Goal: Task Accomplishment & Management: Complete application form

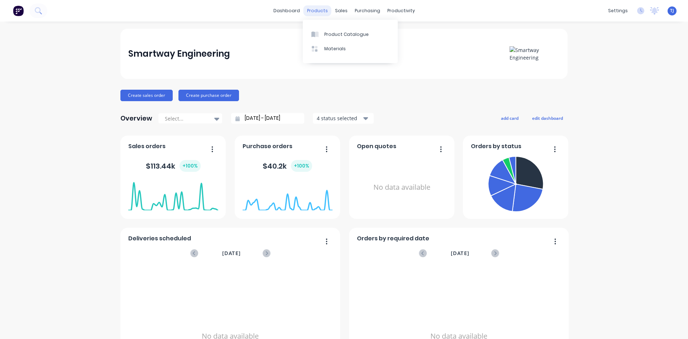
click at [322, 11] on div "products" at bounding box center [317, 10] width 28 height 11
click at [330, 32] on div "Product Catalogue" at bounding box center [346, 34] width 44 height 6
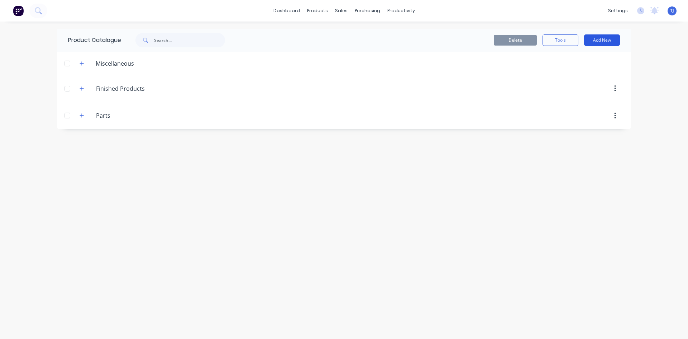
click at [607, 35] on button "Add New" at bounding box center [602, 39] width 36 height 11
click at [571, 73] on div "Product" at bounding box center [585, 73] width 55 height 10
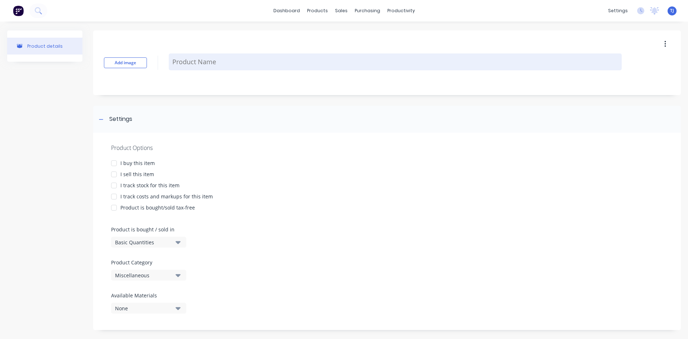
click at [189, 66] on textarea at bounding box center [395, 61] width 453 height 17
type textarea "x"
type textarea "2"
type textarea "x"
type textarea "20"
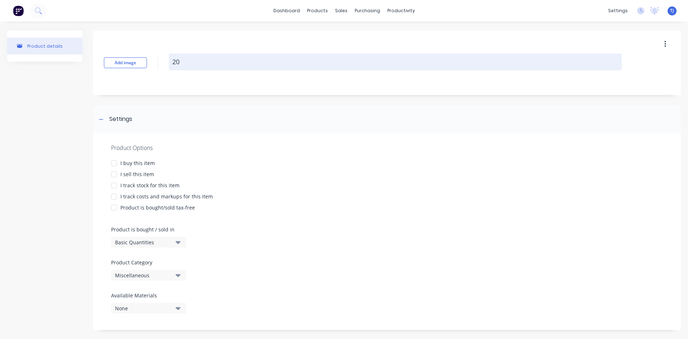
type textarea "x"
type textarea "202"
type textarea "x"
type textarea "2025"
type textarea "x"
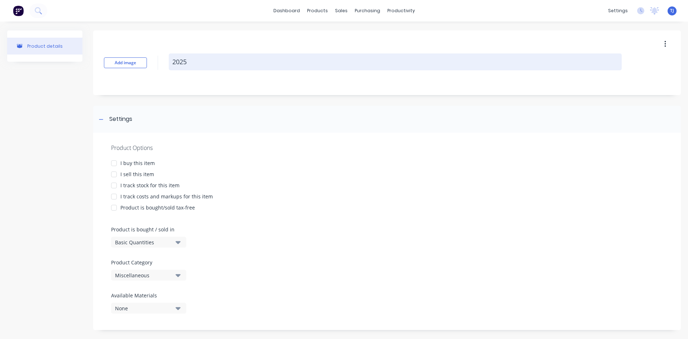
type textarea "20250"
type textarea "x"
type textarea "202504"
type textarea "x"
type textarea "2025042"
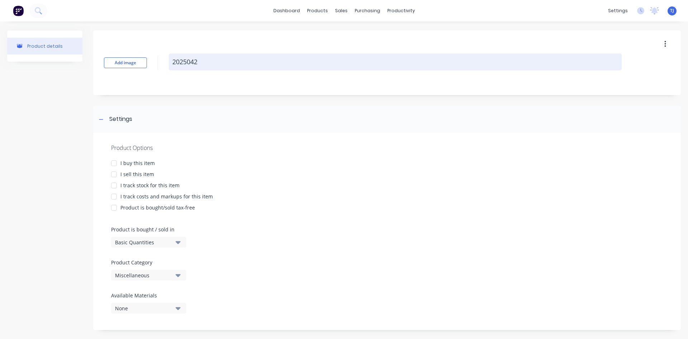
type textarea "x"
type textarea "20250422"
type textarea "x"
type textarea "20250422-"
type textarea "x"
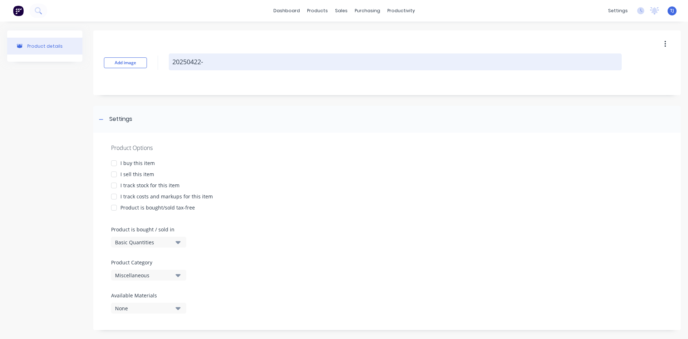
type textarea "20250422-1"
type textarea "x"
type textarea "20250422-1-"
type textarea "x"
type textarea "20250422-1-H"
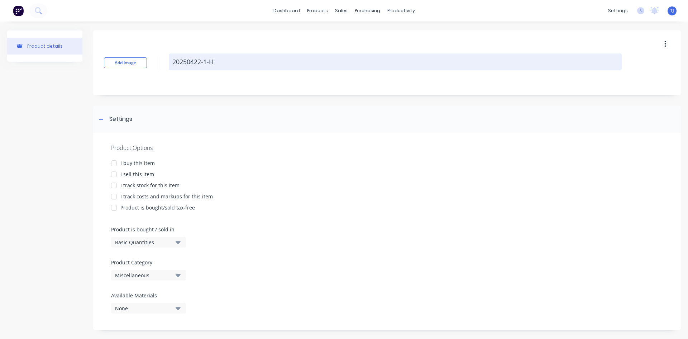
type textarea "x"
type textarea "20250422-1-HC"
type textarea "x"
type textarea "20250422-1-HCM"
type textarea "x"
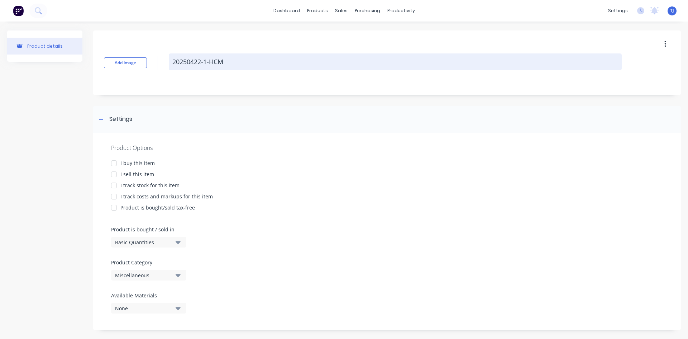
type textarea "20250422-1-HCM"
type textarea "x"
type textarea "20250422-1-HCM F"
type textarea "x"
type textarea "20250422-1-HCM FI"
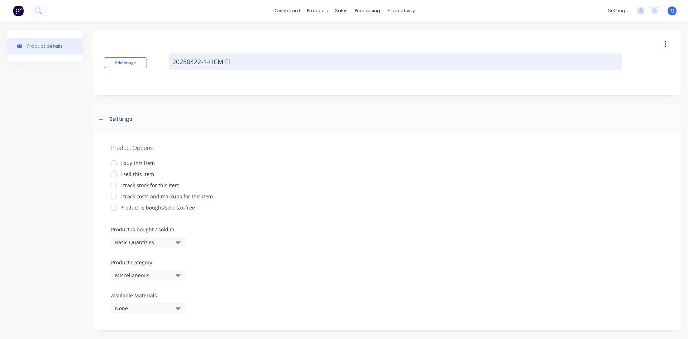
type textarea "x"
type textarea "20250422-1-HCM FIN"
type textarea "x"
type textarea "20250422-1-HCM FIN"
type textarea "x"
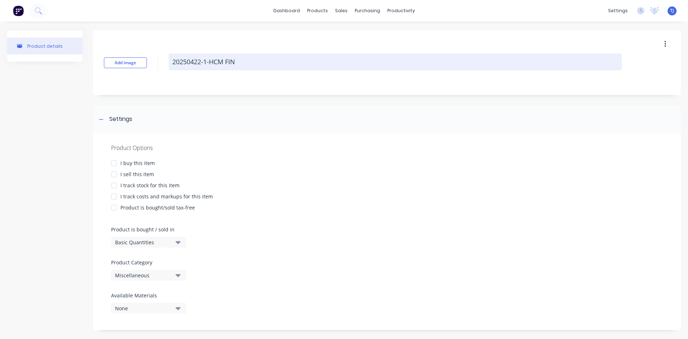
type textarea "20250422-1-HCM FIN S"
type textarea "x"
type textarea "20250422-1-HCM FIN SE"
type textarea "x"
type textarea "20250422-1-HCM FIN SEA"
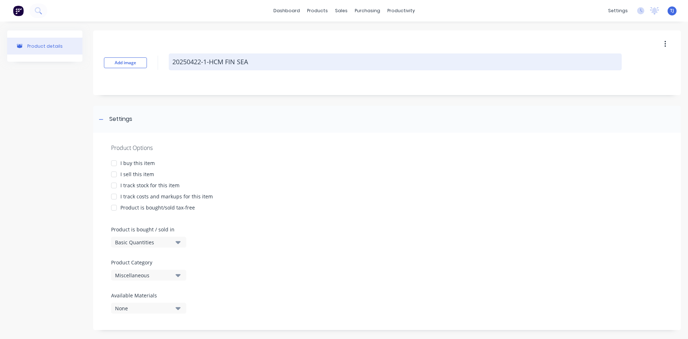
type textarea "x"
type textarea "20250422-1-HCM FIN SEAL"
type textarea "x"
type textarea "20250422-1-HCM FIN SEAL"
type textarea "x"
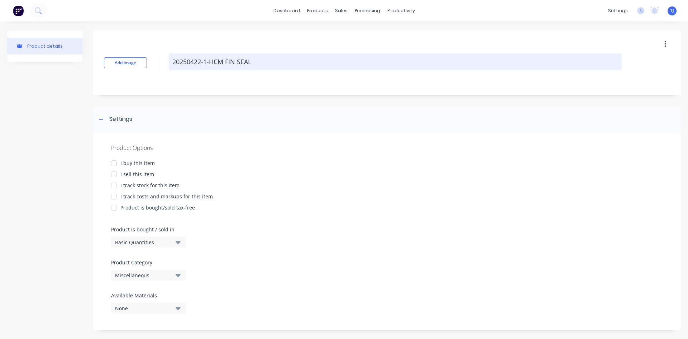
type textarea "20250422-1-HCM FIN SEAL R"
type textarea "x"
type textarea "20250422-1-HCM FIN SEAL RO"
type textarea "x"
type textarea "20250422-1-HCM FIN SEAL ROL"
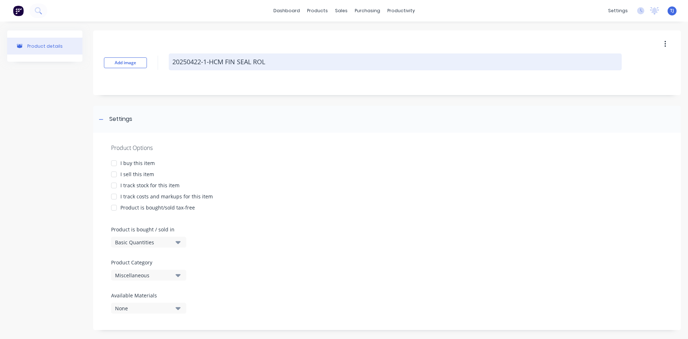
type textarea "x"
type textarea "20250422-1-HCM FIN SEAL ROLL"
type textarea "x"
type textarea "20250422-1-HCM FIN SEAL [PERSON_NAME]"
type textarea "x"
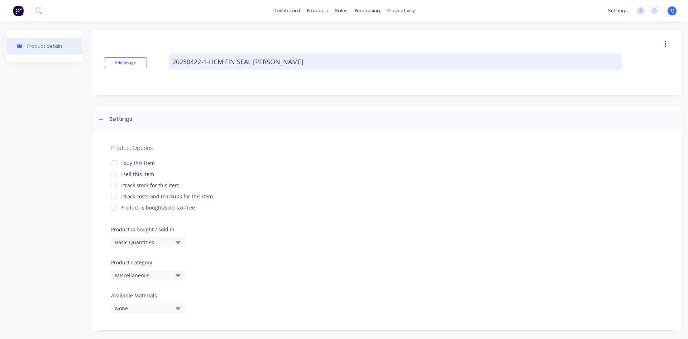
type textarea "20250422-1-HCM FIN SEAL ROLLER"
type textarea "x"
type textarea "20250422-1-HCM FIN SEAL ROLLER"
type textarea "x"
type textarea "20250422-1-HCM FIN SEAL ROLLER W"
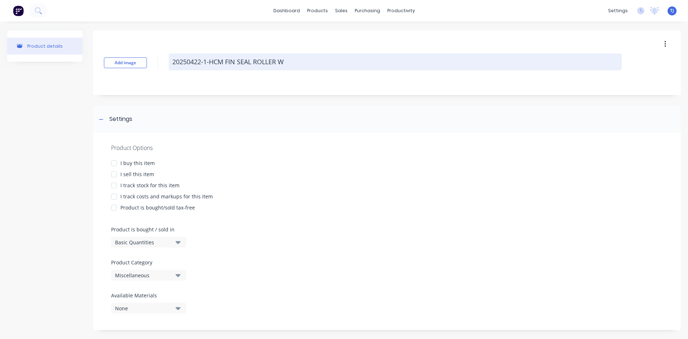
type textarea "x"
type textarea "20250422-1-HCM FIN SEAL ROLLER WI"
type textarea "x"
type textarea "20250422-1-HCM FIN SEAL ROLLER WIP"
type textarea "x"
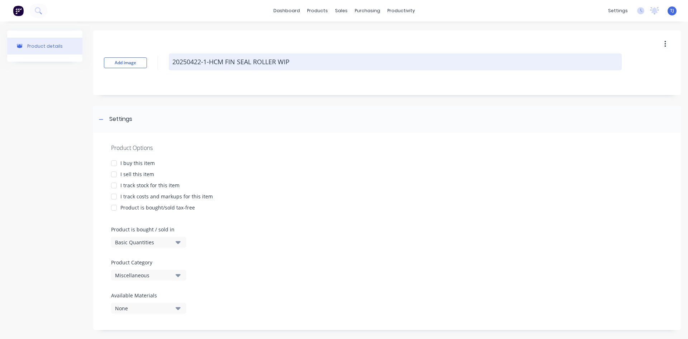
type textarea "20250422-1-HCM FIN SEAL ROLLER WIPE"
type textarea "x"
type textarea "20250422-1-HCM FIN SEAL ROLLER WIPER"
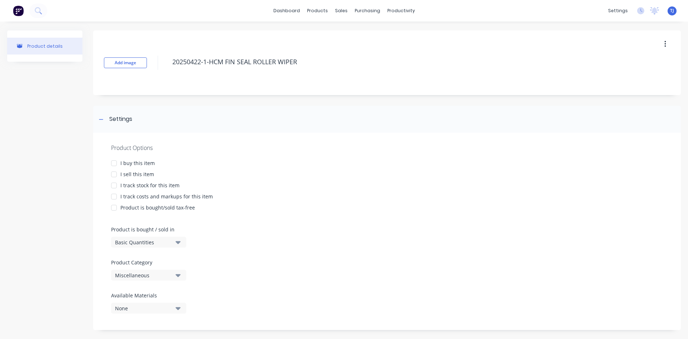
click at [114, 174] on div at bounding box center [114, 174] width 14 height 14
type textarea "x"
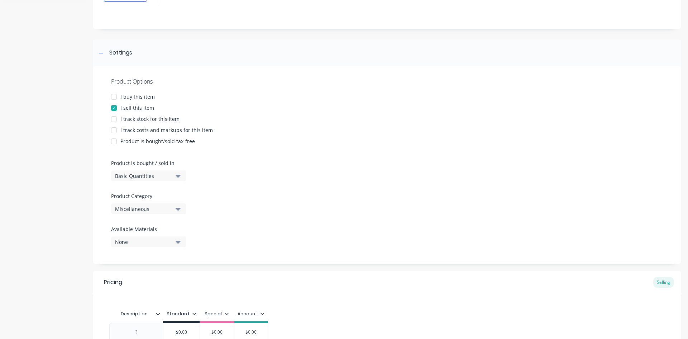
scroll to position [140, 0]
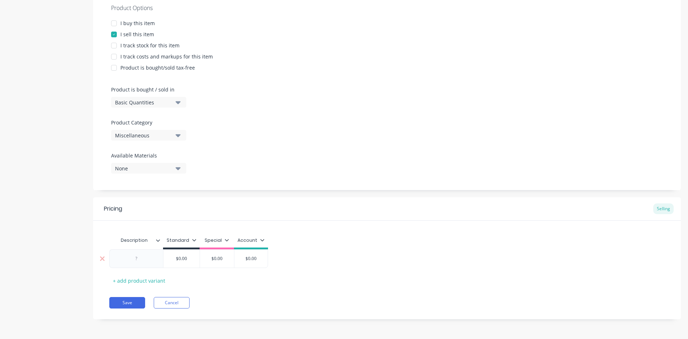
type textarea "20250422-1-HCM FIN SEAL ROLLER WIPER"
type textarea "x"
type textarea "20250422-1-HCM FIN SEAL ROLLER WIPER"
click at [145, 260] on div at bounding box center [137, 258] width 36 height 9
type input "$0.00"
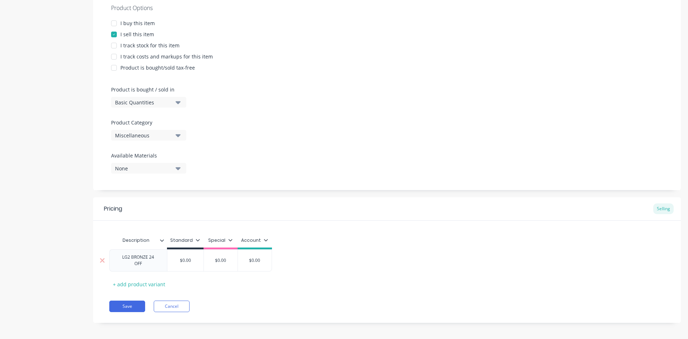
type textarea "x"
type input "$0.0"
type textarea "x"
type input "$0."
type textarea "x"
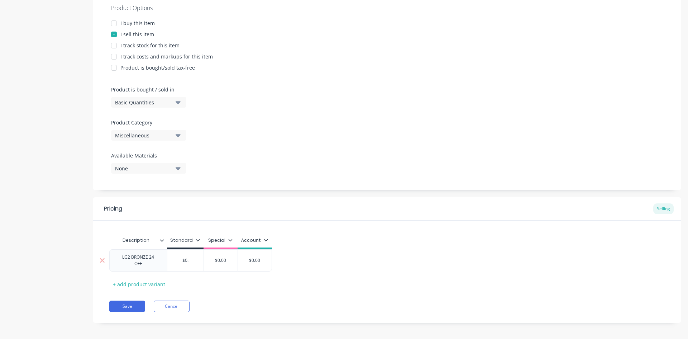
type input "$0"
type textarea "x"
type input "$"
type textarea "x"
type input "$1"
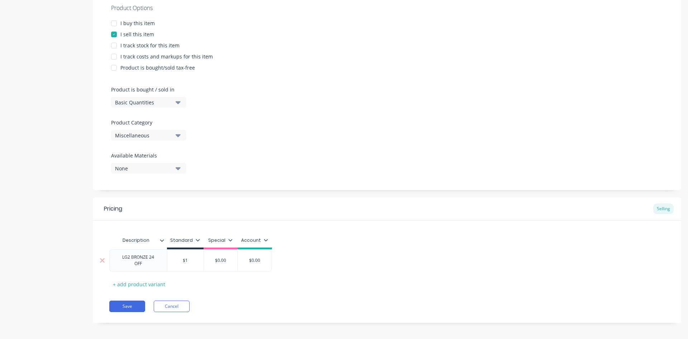
type textarea "x"
type input "$13"
type textarea "x"
type input "$134"
type textarea "x"
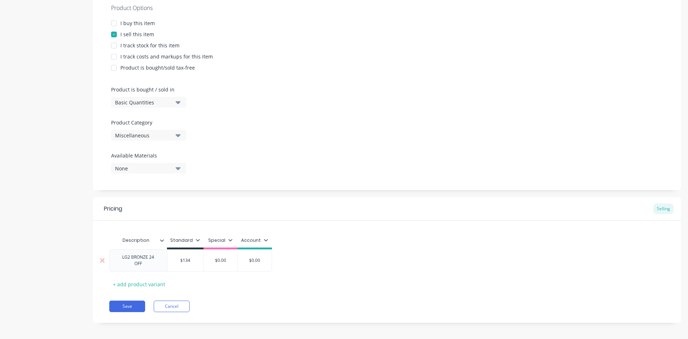
type input "$134."
type textarea "x"
type input "$134.4"
type textarea "x"
type input "$134.43"
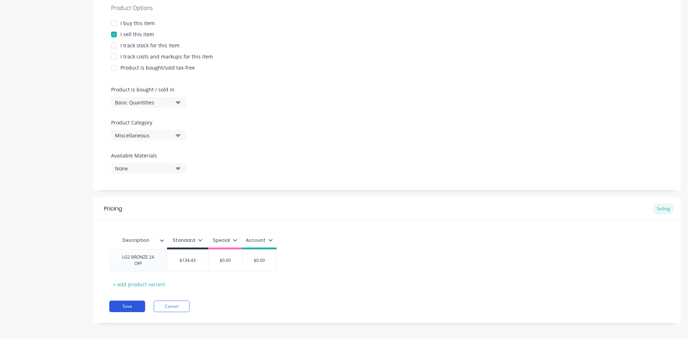
click at [131, 303] on button "Save" at bounding box center [127, 305] width 36 height 11
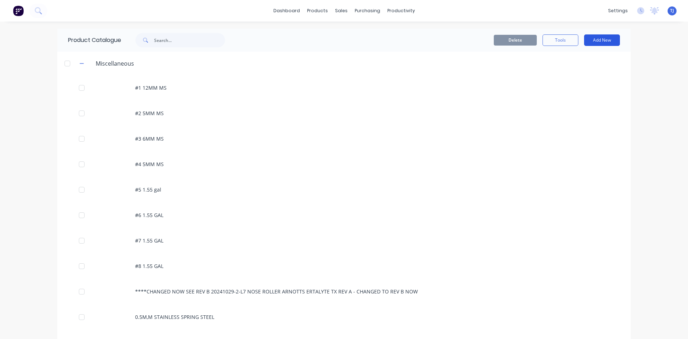
click at [604, 39] on button "Add New" at bounding box center [602, 39] width 36 height 11
click at [604, 38] on button "Add New" at bounding box center [602, 39] width 36 height 11
click at [598, 44] on button "Add New" at bounding box center [602, 39] width 36 height 11
click at [570, 75] on div "Product" at bounding box center [585, 73] width 55 height 10
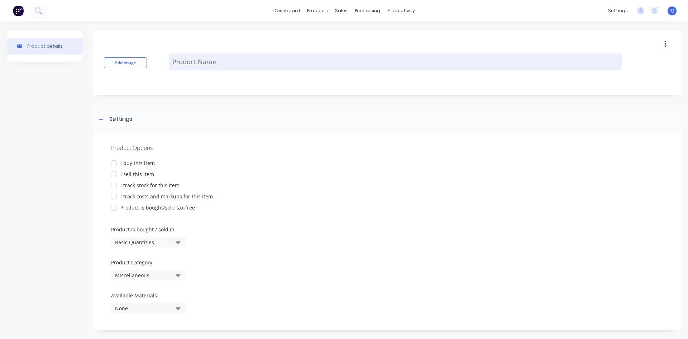
click at [211, 63] on textarea at bounding box center [395, 61] width 453 height 17
type textarea "x"
type textarea "2"
type textarea "x"
type textarea "20"
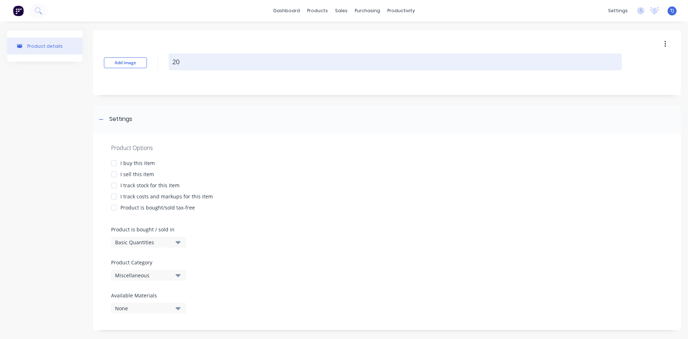
type textarea "x"
type textarea "202"
type textarea "x"
type textarea "2025"
type textarea "x"
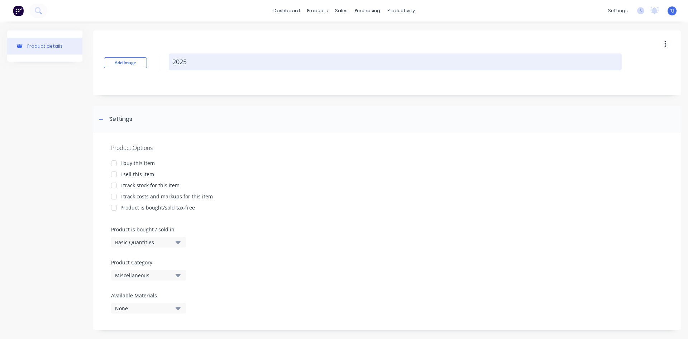
type textarea "20250"
type textarea "x"
type textarea "202504"
type textarea "x"
type textarea "2025042"
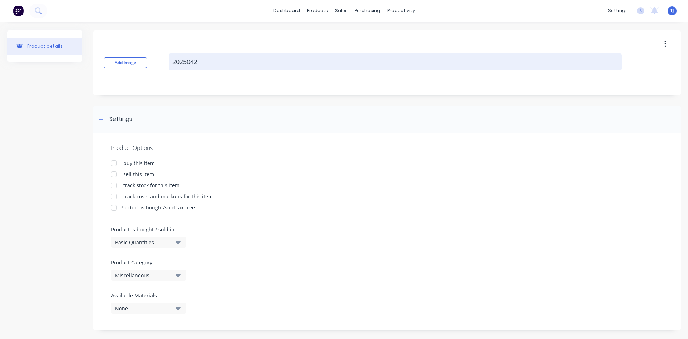
type textarea "x"
type textarea "20250422"
type textarea "x"
type textarea "20250422-"
type textarea "x"
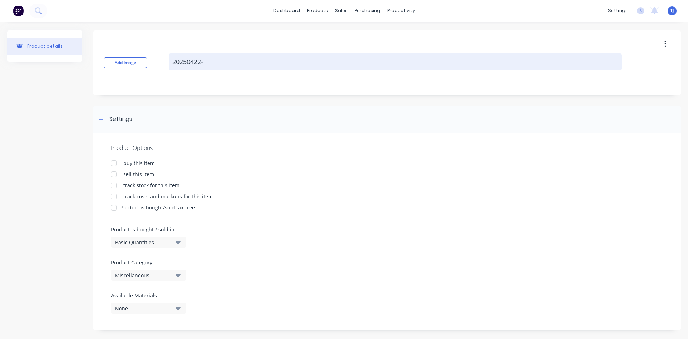
type textarea "20250422-2"
type textarea "x"
type textarea "20250422-2-"
type textarea "x"
type textarea "20250422-2-H"
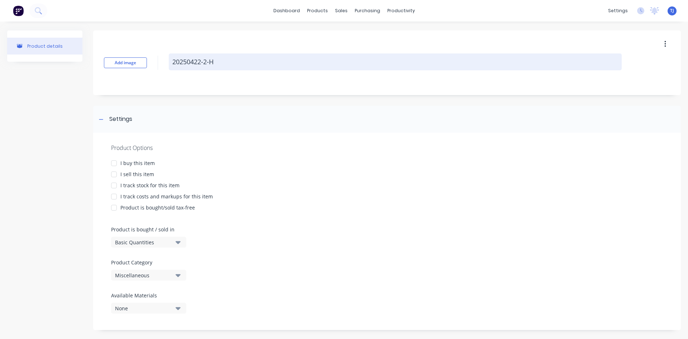
type textarea "x"
type textarea "20250422-2-HC"
type textarea "x"
type textarea "20250422-2-HCS"
type textarea "x"
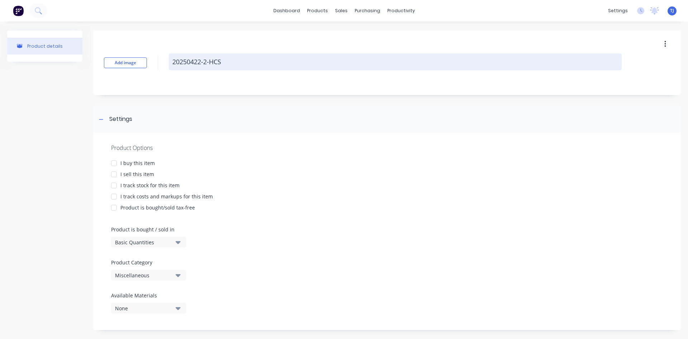
type textarea "20250422-2-HCS"
type textarea "x"
type textarea "20250422-2-HCS F"
type textarea "x"
type textarea "20250422-2-HCS FI"
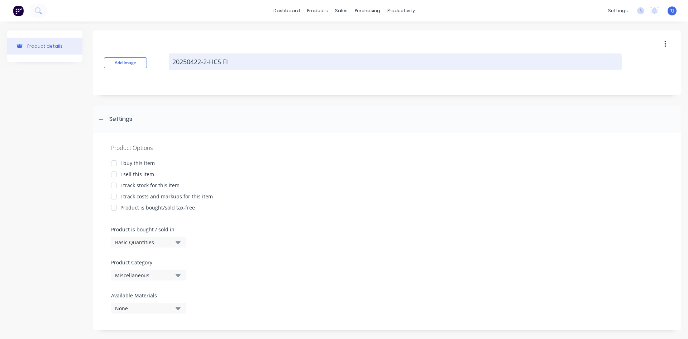
type textarea "x"
type textarea "20250422-2-HCS FIN"
type textarea "x"
type textarea "20250422-2-HCS FIN"
type textarea "x"
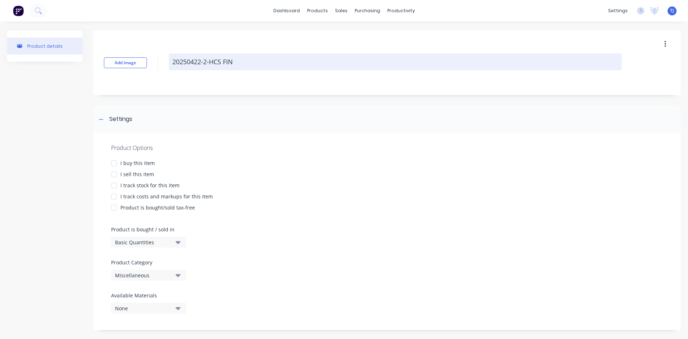
type textarea "20250422-2-HCS FIN S"
type textarea "x"
type textarea "20250422-2-HCS FIN SE"
type textarea "x"
type textarea "20250422-2-HCS FIN SEA"
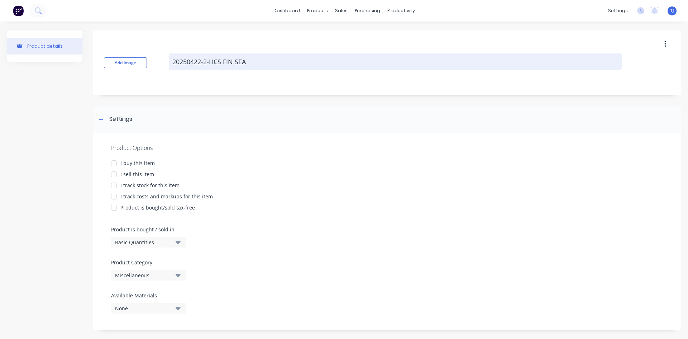
type textarea "x"
type textarea "20250422-2-HCS FIN SEAL"
type textarea "x"
type textarea "20250422-2-HCS FIN SEAL"
type textarea "x"
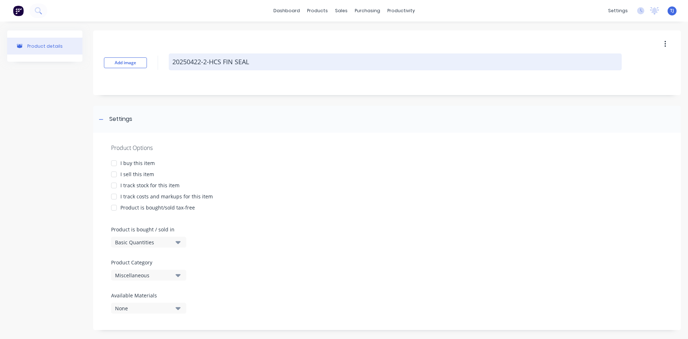
type textarea "20250422-2-HCS FIN SEAL R"
type textarea "x"
type textarea "20250422-2-HCS FIN SEAL RO"
type textarea "x"
type textarea "20250422-2-HCS FIN SEAL ROL"
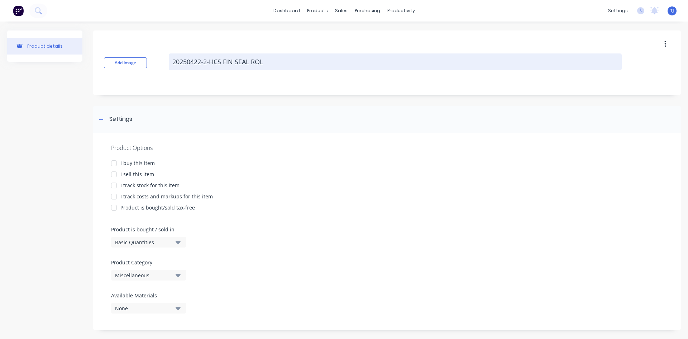
type textarea "x"
type textarea "20250422-2-HCS FIN SEAL ROLL"
type textarea "x"
type textarea "20250422-2-HCS FIN SEAL [PERSON_NAME]"
type textarea "x"
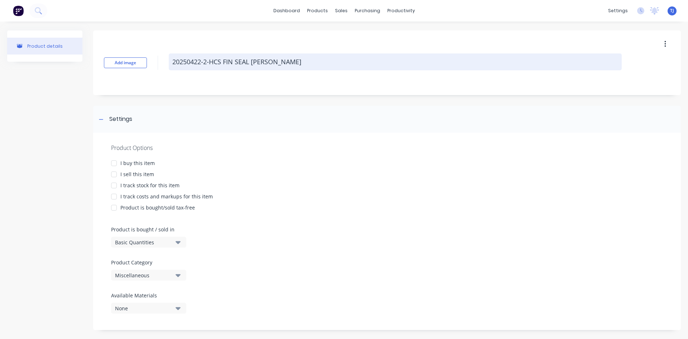
type textarea "20250422-2-HCS FIN SEAL ROLLER"
type textarea "x"
type textarea "20250422-2-HCS FIN SEAL ROLLER"
type textarea "x"
type textarea "20250422-2-HCS FIN SEAL ROLLER W"
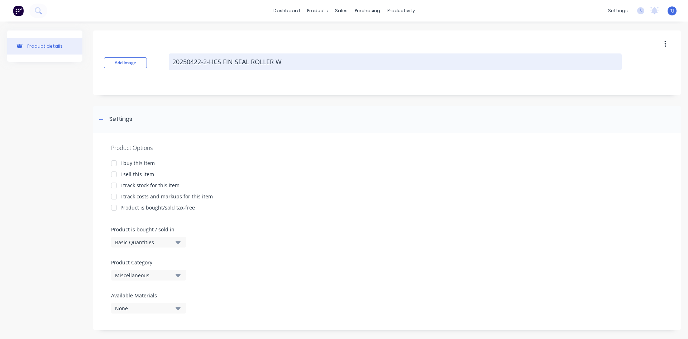
type textarea "x"
type textarea "20250422-2-HCS FIN SEAL ROLLER WI"
type textarea "x"
type textarea "20250422-2-HCS FIN SEAL ROLLER WIP"
type textarea "x"
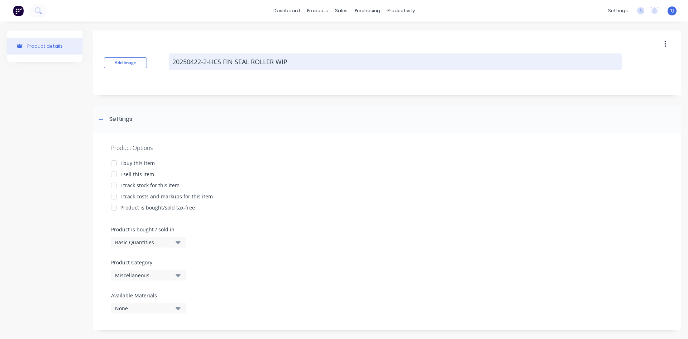
type textarea "20250422-2-HCS FIN SEAL ROLLER WIPE"
type textarea "x"
type textarea "20250422-2-HCS FIN SEAL ROLLER WIPER"
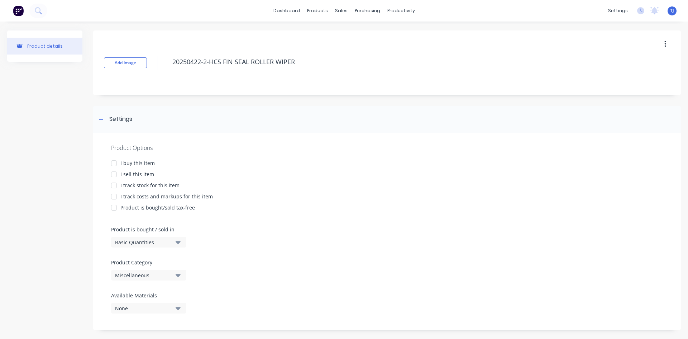
click at [111, 172] on div at bounding box center [114, 174] width 14 height 14
type textarea "x"
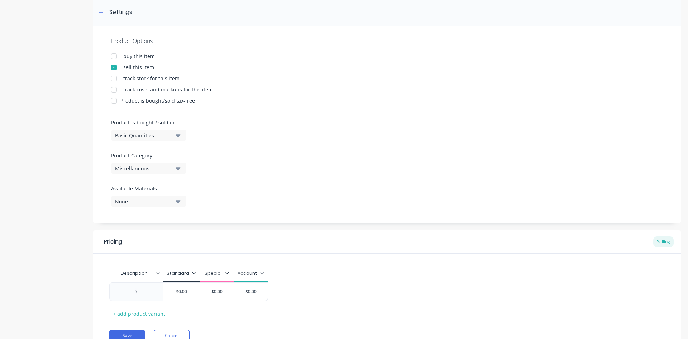
scroll to position [107, 0]
click at [151, 284] on div at bounding box center [136, 290] width 54 height 19
type textarea "20250422-2-HCS FIN SEAL ROLLER WIPER"
type textarea "x"
type textarea "20250422-2-HCS FIN SEAL ROLLER WIPER"
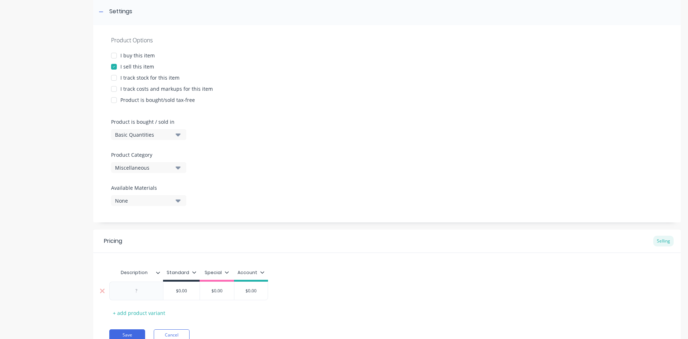
click at [149, 287] on div at bounding box center [137, 290] width 36 height 9
type textarea "x"
type input "$0.00"
type textarea "x"
type input "$0.0"
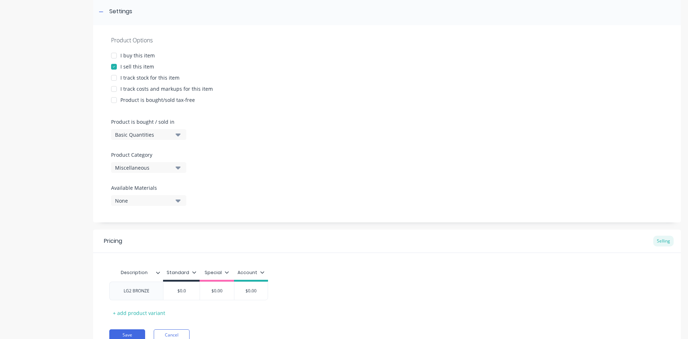
type textarea "x"
type input "$0."
type textarea "x"
type input "$0"
type textarea "x"
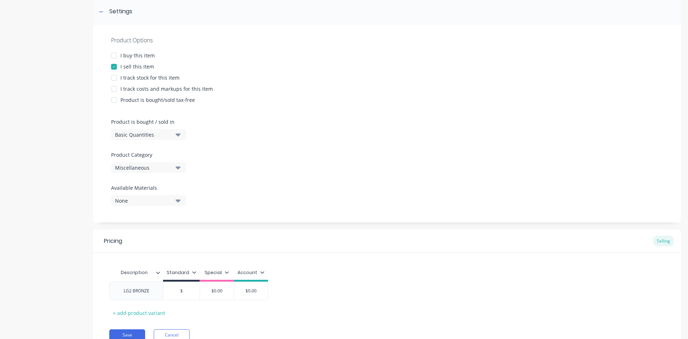
type input "$1"
type textarea "x"
type input "$11"
type textarea "x"
type input "$118"
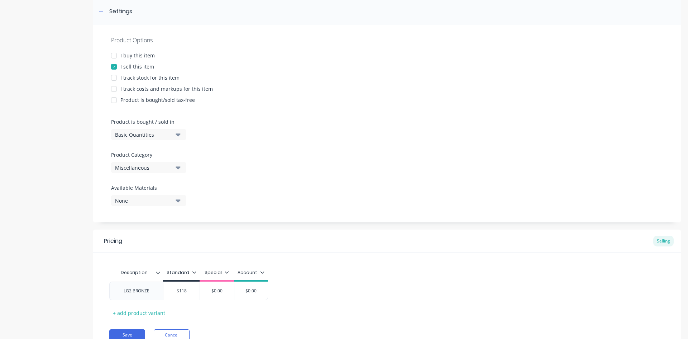
type textarea "x"
type input "$118."
type textarea "x"
type input "$118.5"
type textarea "x"
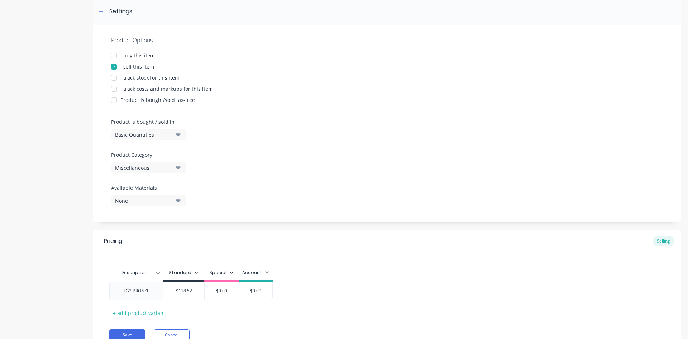
type input "$118.52"
type input "$0.00"
click at [158, 296] on div "LG2 BRONZE" at bounding box center [136, 290] width 54 height 19
click at [153, 292] on div "LG2 BRONZE" at bounding box center [136, 290] width 37 height 9
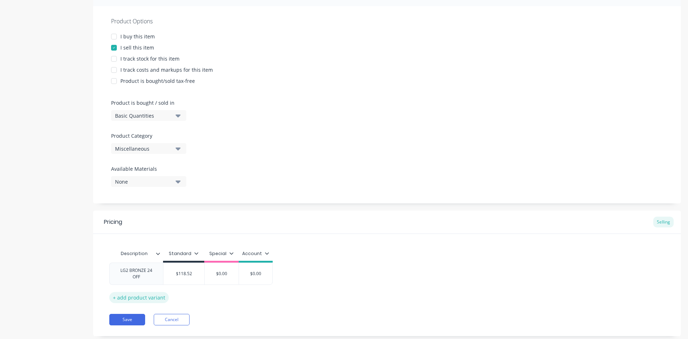
scroll to position [143, 0]
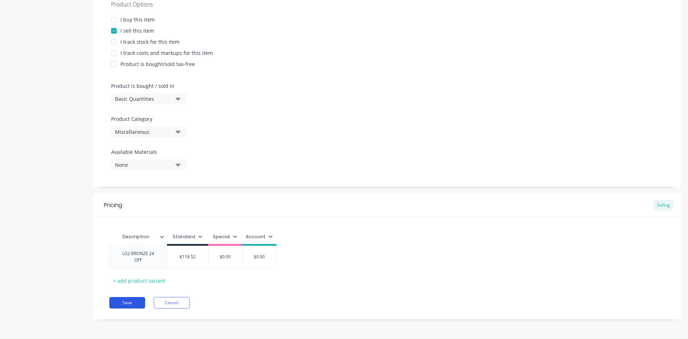
click at [139, 305] on button "Save" at bounding box center [127, 302] width 36 height 11
type textarea "x"
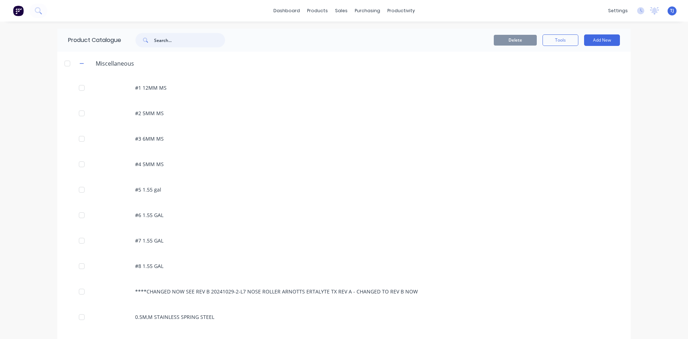
click at [170, 42] on input "text" at bounding box center [189, 40] width 71 height 14
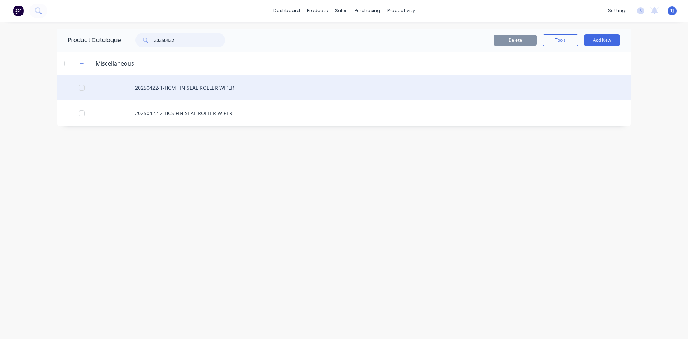
type input "20250422"
click at [185, 86] on div "20250422-1-HCM FIN SEAL ROLLER WIPER" at bounding box center [343, 87] width 573 height 25
type textarea "x"
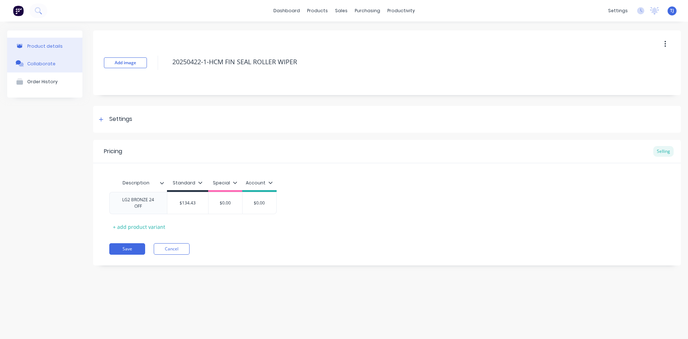
click at [33, 67] on button "Collaborate" at bounding box center [44, 63] width 75 height 18
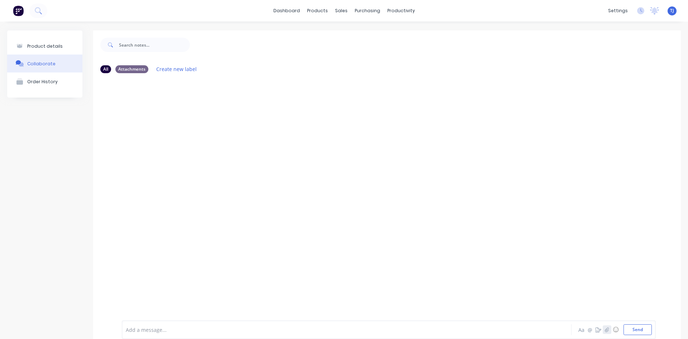
click at [605, 330] on icon "button" at bounding box center [607, 329] width 4 height 5
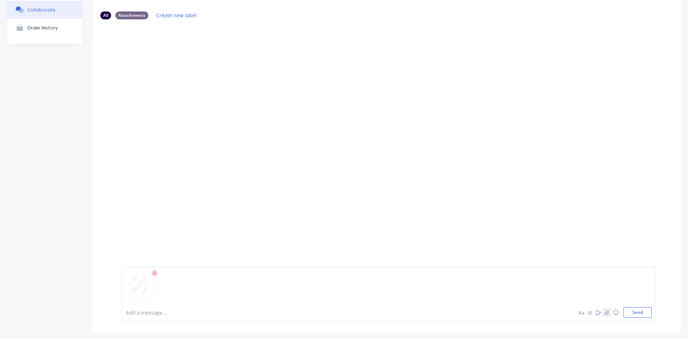
scroll to position [56, 0]
click at [631, 309] on button "Send" at bounding box center [637, 309] width 28 height 11
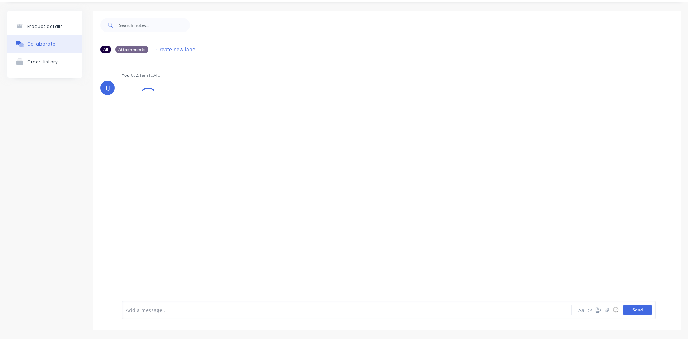
scroll to position [20, 0]
click at [605, 310] on icon "button" at bounding box center [607, 309] width 4 height 5
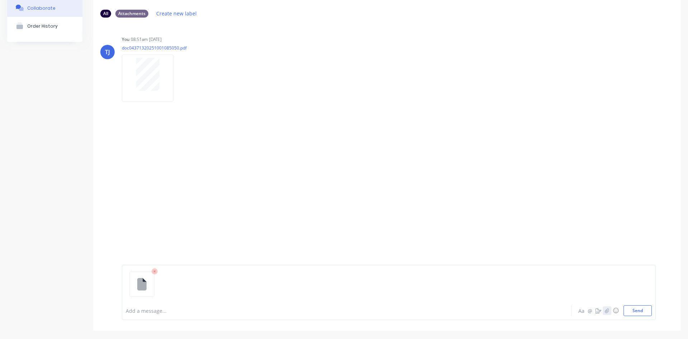
scroll to position [56, 0]
click at [604, 305] on div "Aa @ ☺ Send" at bounding box center [614, 309] width 75 height 11
click at [605, 310] on icon "button" at bounding box center [607, 309] width 4 height 5
click at [637, 309] on button "Send" at bounding box center [637, 309] width 28 height 11
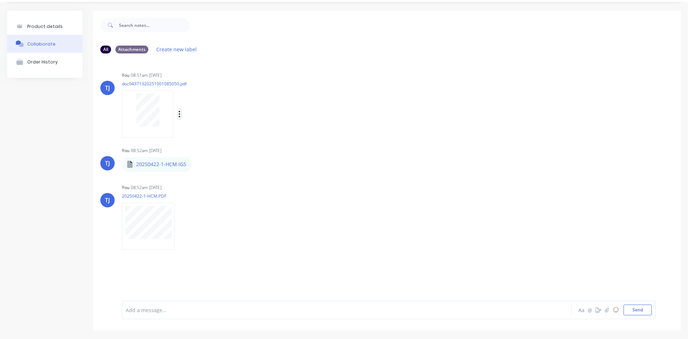
click at [179, 115] on icon "button" at bounding box center [179, 114] width 2 height 8
click at [230, 129] on button "Auto-attach to new orders" at bounding box center [226, 133] width 81 height 17
click at [296, 129] on label at bounding box center [296, 129] width 0 height 0
click at [284, 134] on input "checkbox" at bounding box center [282, 132] width 6 height 7
checkbox input "true"
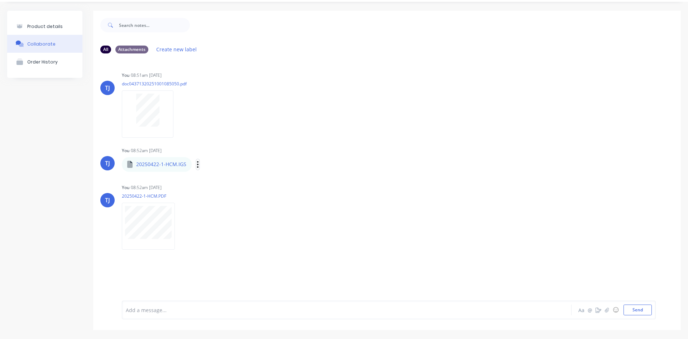
click at [198, 167] on button "button" at bounding box center [197, 164] width 3 height 10
click at [235, 186] on button "Auto-attach to new orders" at bounding box center [245, 183] width 81 height 17
click at [314, 180] on label at bounding box center [314, 180] width 0 height 0
click at [303, 183] on input "checkbox" at bounding box center [300, 183] width 6 height 7
click at [181, 225] on icon "button" at bounding box center [181, 226] width 2 height 8
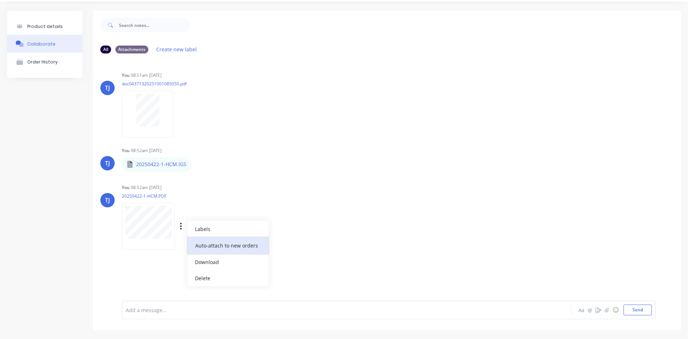
click at [247, 244] on button "Auto-attach to new orders" at bounding box center [228, 245] width 81 height 17
click at [297, 241] on label at bounding box center [297, 241] width 0 height 0
click at [286, 246] on input "checkbox" at bounding box center [283, 244] width 6 height 7
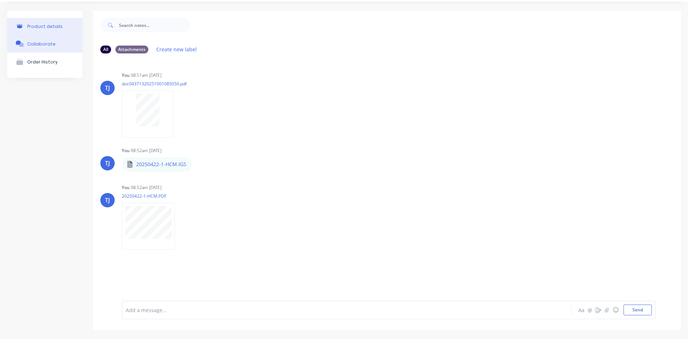
click at [40, 29] on div "Product details" at bounding box center [44, 26] width 35 height 5
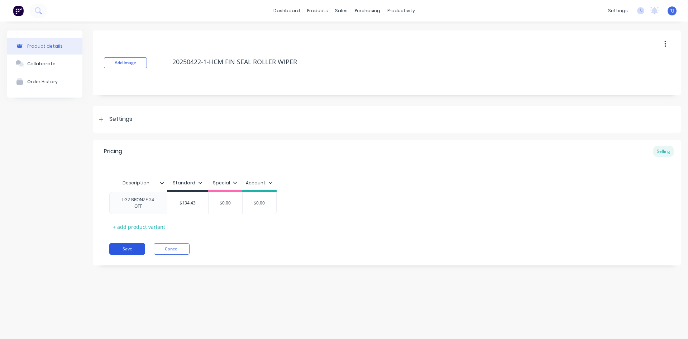
click at [122, 245] on button "Save" at bounding box center [127, 248] width 36 height 11
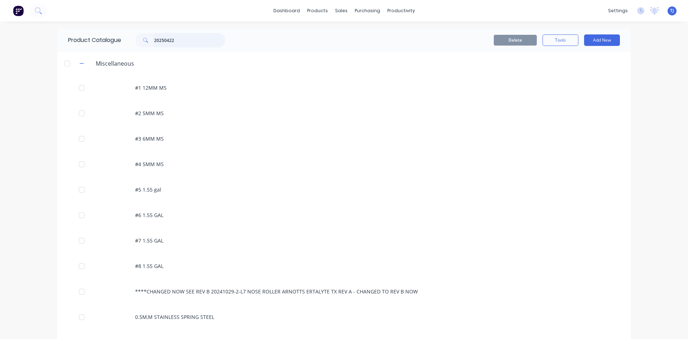
click at [173, 43] on input "20250422" at bounding box center [189, 40] width 71 height 14
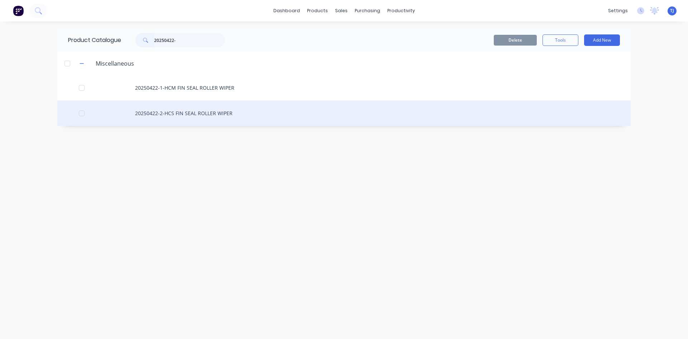
click at [168, 115] on div "20250422-2-HCS FIN SEAL ROLLER WIPER" at bounding box center [343, 112] width 573 height 25
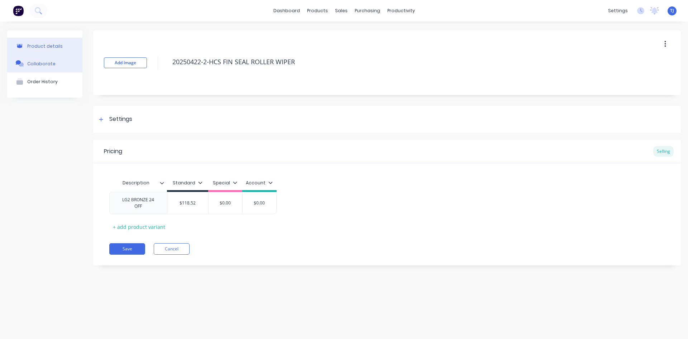
click at [41, 62] on div "Collaborate" at bounding box center [41, 63] width 28 height 5
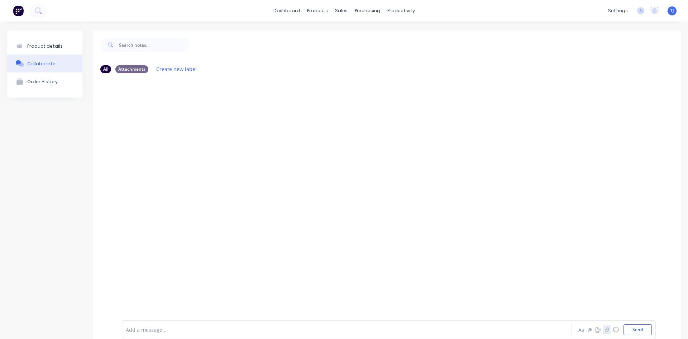
click at [605, 331] on icon "button" at bounding box center [607, 329] width 4 height 5
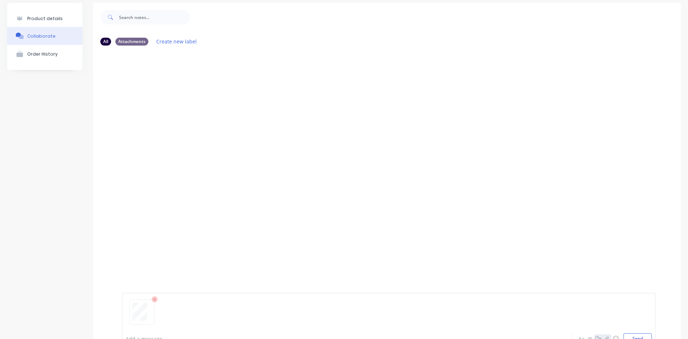
scroll to position [56, 0]
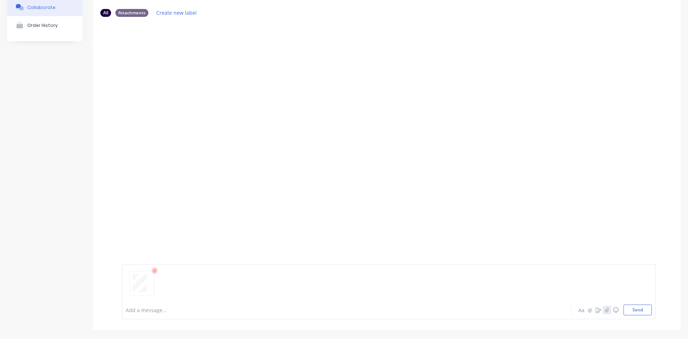
click at [603, 310] on button "button" at bounding box center [607, 309] width 9 height 9
click at [603, 312] on button "button" at bounding box center [607, 309] width 9 height 9
click at [635, 312] on button "Send" at bounding box center [637, 309] width 28 height 11
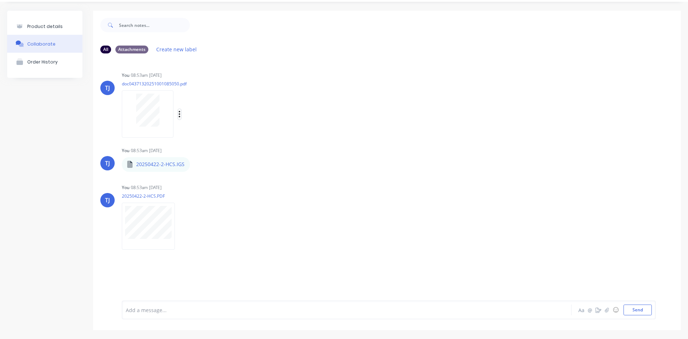
click at [180, 114] on icon "button" at bounding box center [179, 114] width 1 height 6
click at [228, 130] on button "Auto-attach to new orders" at bounding box center [226, 133] width 81 height 17
click at [296, 129] on label at bounding box center [296, 129] width 0 height 0
click at [284, 132] on input "checkbox" at bounding box center [282, 132] width 6 height 7
click at [195, 164] on icon "button" at bounding box center [195, 164] width 1 height 6
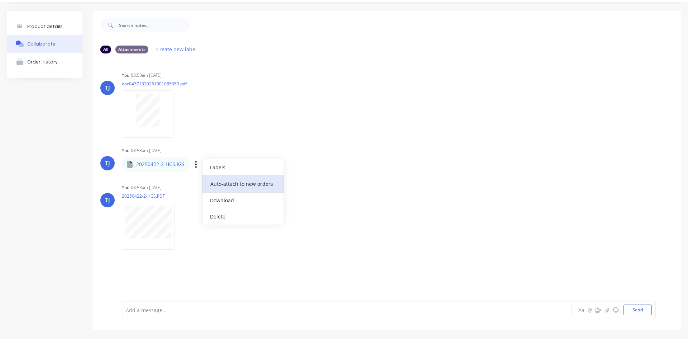
click at [254, 182] on button "Auto-attach to new orders" at bounding box center [243, 183] width 81 height 17
click at [298, 185] on div "You 08:53am [DATE]" at bounding box center [234, 187] width 224 height 6
click at [198, 166] on div "Labels Auto-attach to new orders Sales Orders Purchase Orders Download Delete" at bounding box center [233, 164] width 81 height 10
click at [193, 161] on div "Labels Auto-attach to new orders Sales Orders Purchase Orders Download Delete" at bounding box center [233, 164] width 81 height 10
click at [196, 163] on icon "button" at bounding box center [196, 164] width 2 height 8
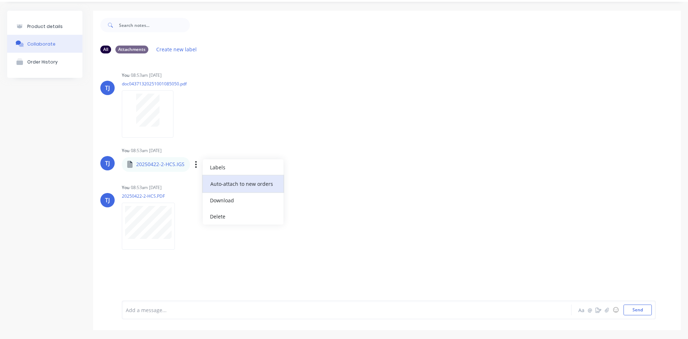
click at [272, 183] on button "Auto-attach to new orders" at bounding box center [243, 183] width 81 height 17
click at [268, 185] on div "You 08:53am [DATE]" at bounding box center [234, 187] width 224 height 6
drag, startPoint x: 196, startPoint y: 167, endPoint x: 201, endPoint y: 167, distance: 5.0
click at [197, 167] on button "button" at bounding box center [196, 164] width 3 height 10
click at [273, 185] on button "Auto-attach to new orders" at bounding box center [243, 183] width 81 height 17
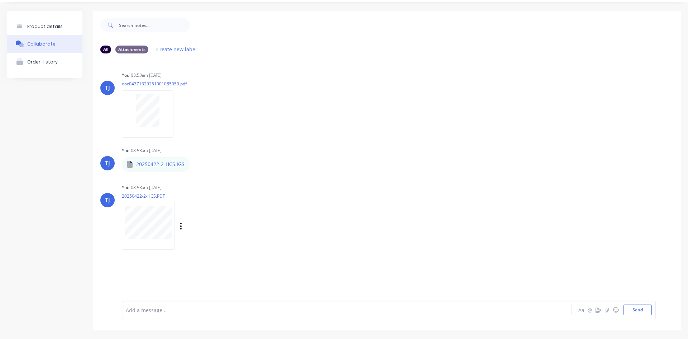
click at [291, 185] on div "You 08:53am [DATE]" at bounding box center [234, 187] width 224 height 6
click at [196, 167] on icon "button" at bounding box center [196, 164] width 2 height 8
click at [260, 183] on button "Auto-attach to new orders" at bounding box center [243, 183] width 81 height 17
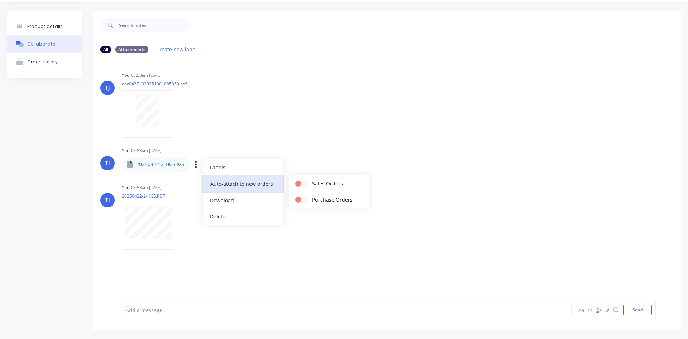
click at [260, 183] on button "Auto-attach to new orders" at bounding box center [243, 183] width 81 height 17
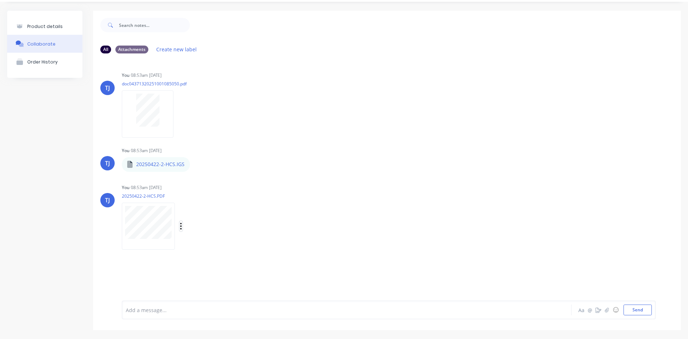
click at [180, 229] on icon "button" at bounding box center [181, 226] width 2 height 8
click at [244, 249] on button "Auto-attach to new orders" at bounding box center [228, 245] width 81 height 17
click at [297, 241] on label at bounding box center [297, 241] width 0 height 0
click at [286, 245] on input "checkbox" at bounding box center [283, 244] width 6 height 7
click at [45, 29] on div "Product details" at bounding box center [44, 26] width 35 height 5
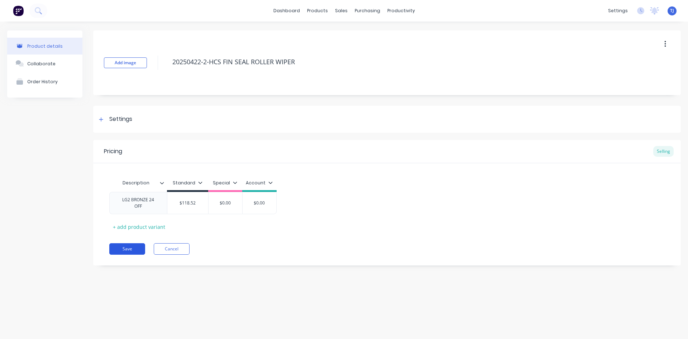
click at [133, 249] on button "Save" at bounding box center [127, 248] width 36 height 11
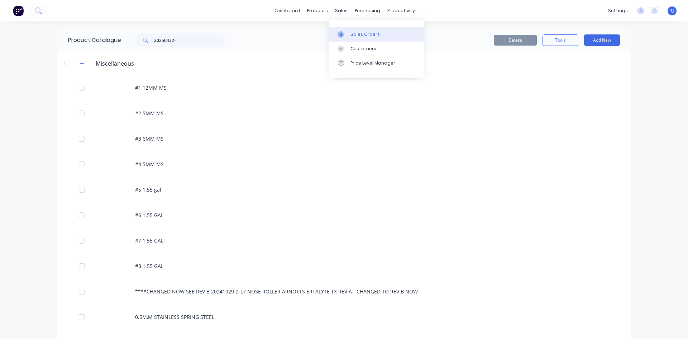
click at [370, 36] on div "Sales Orders" at bounding box center [364, 34] width 29 height 6
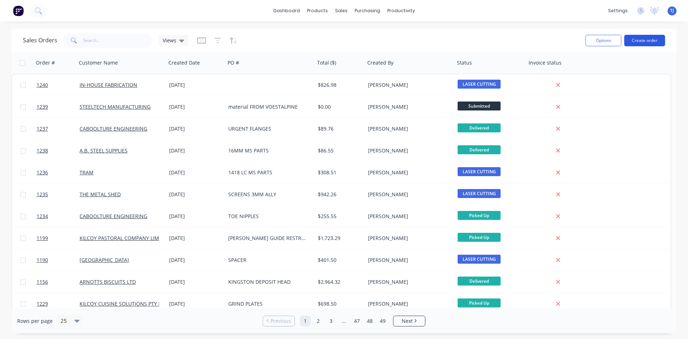
click at [634, 42] on button "Create order" at bounding box center [644, 40] width 41 height 11
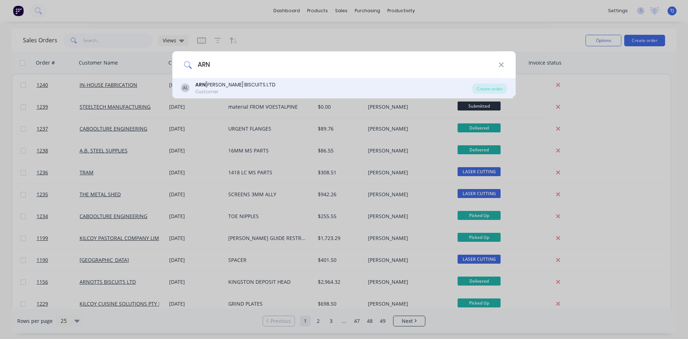
click at [245, 93] on div "Customer" at bounding box center [235, 92] width 80 height 6
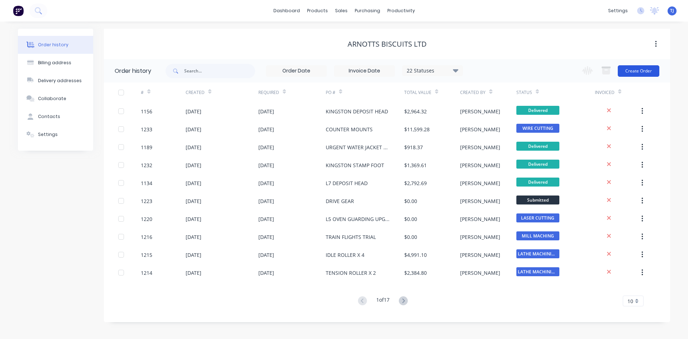
click at [644, 74] on button "Create Order" at bounding box center [639, 70] width 42 height 11
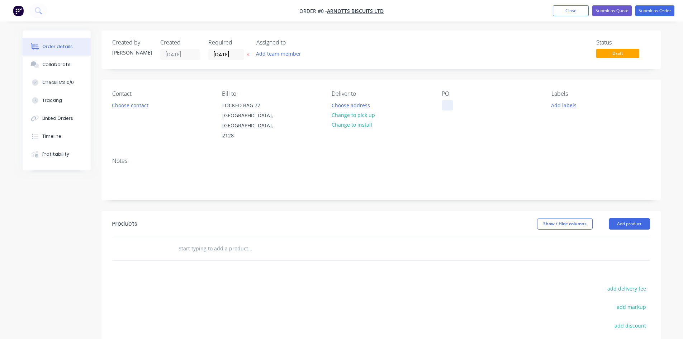
click at [443, 105] on div at bounding box center [446, 105] width 11 height 10
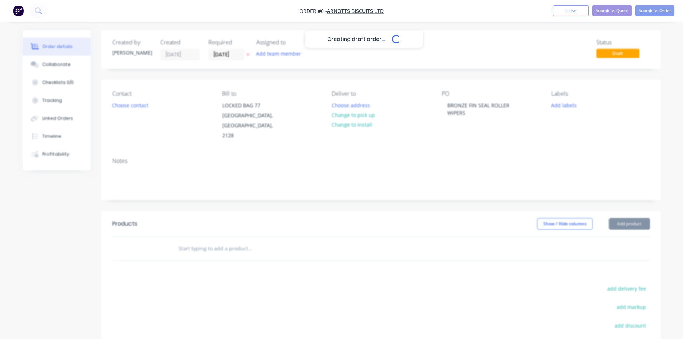
click at [215, 235] on div "Creating draft order... Loading... Order details Collaborate Checklists 0/0 Tra…" at bounding box center [341, 236] width 652 height 413
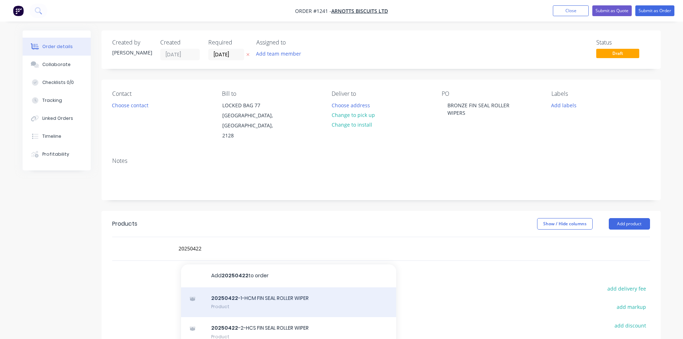
click at [223, 289] on div "20250422 -1-HCM FIN SEAL ROLLER WIPER Product" at bounding box center [288, 302] width 215 height 30
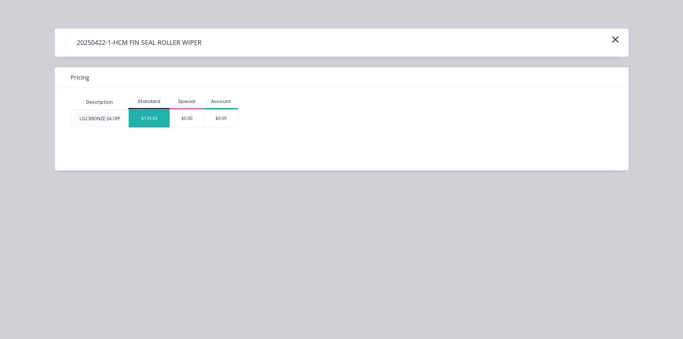
click at [148, 118] on div "$134.43" at bounding box center [149, 119] width 41 height 18
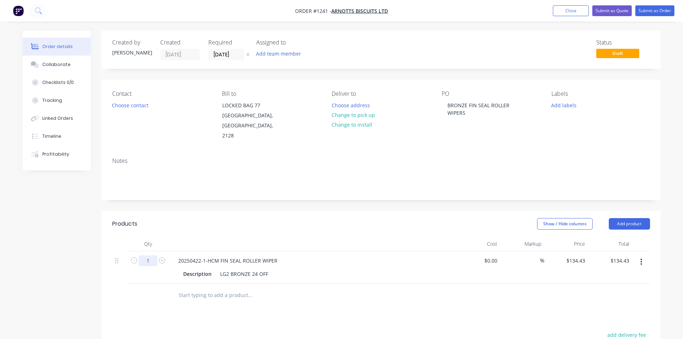
click at [146, 255] on input "1" at bounding box center [148, 260] width 19 height 11
click at [203, 288] on input "text" at bounding box center [249, 295] width 143 height 14
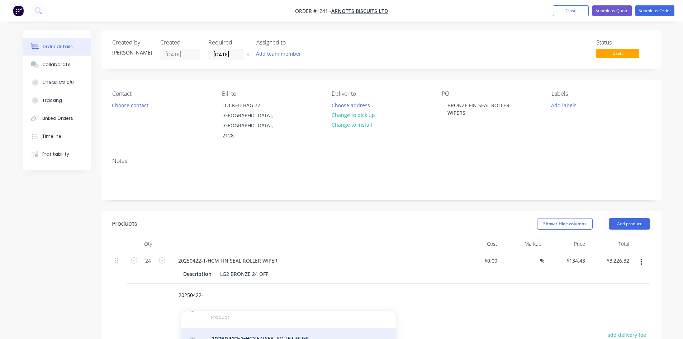
click at [250, 331] on div "20250422- 2-HCS FIN SEAL ROLLER WIPER Product" at bounding box center [288, 342] width 215 height 30
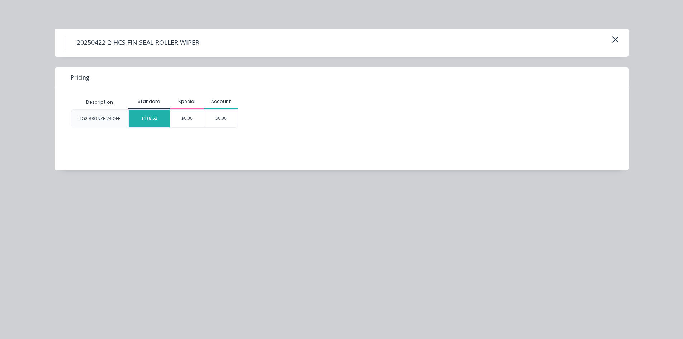
click at [145, 123] on div "$118.52" at bounding box center [149, 119] width 41 height 18
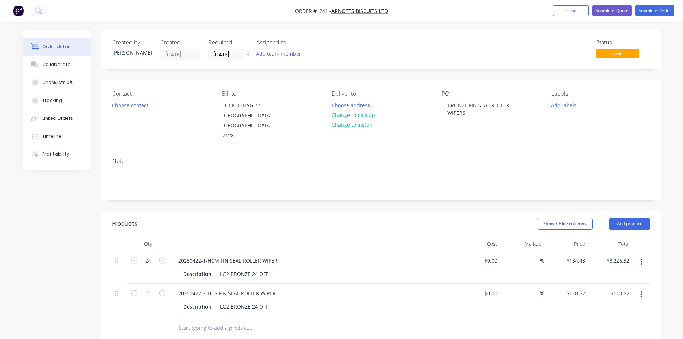
click at [152, 291] on div "1" at bounding box center [147, 299] width 43 height 33
click at [151, 288] on input "1" at bounding box center [148, 293] width 19 height 11
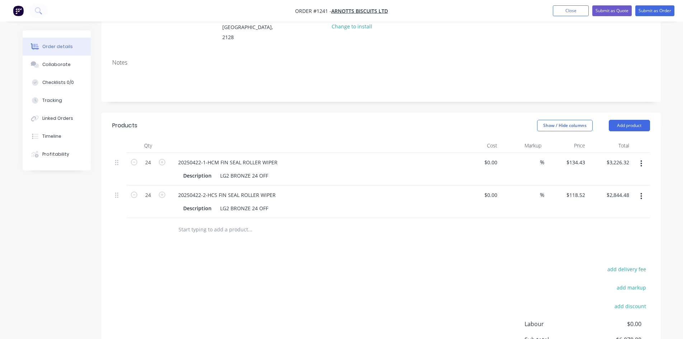
scroll to position [173, 0]
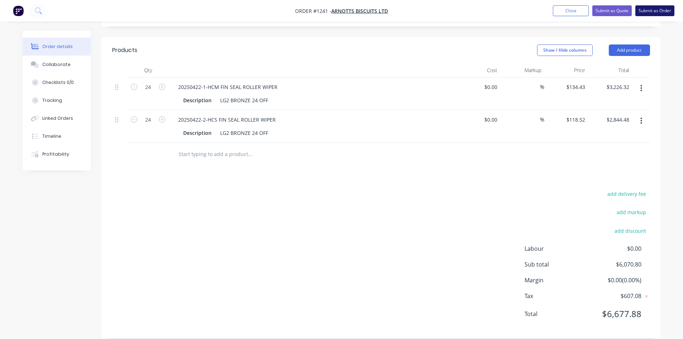
click at [660, 5] on button "Submit as Order" at bounding box center [654, 10] width 39 height 11
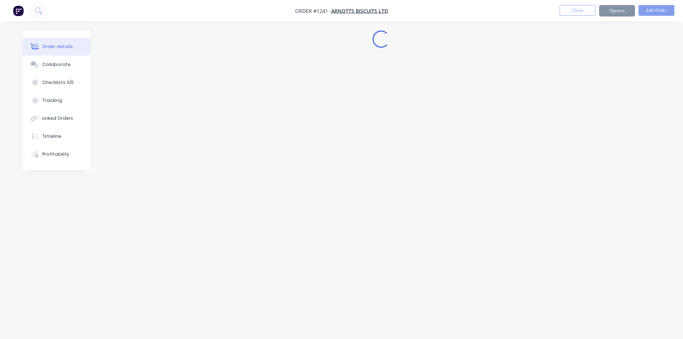
scroll to position [0, 0]
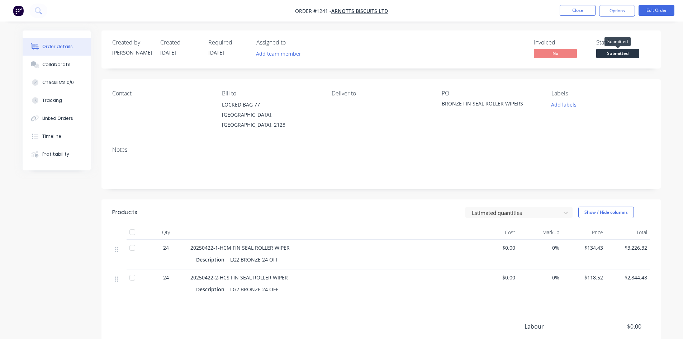
click at [628, 53] on span "Submitted" at bounding box center [617, 53] width 43 height 9
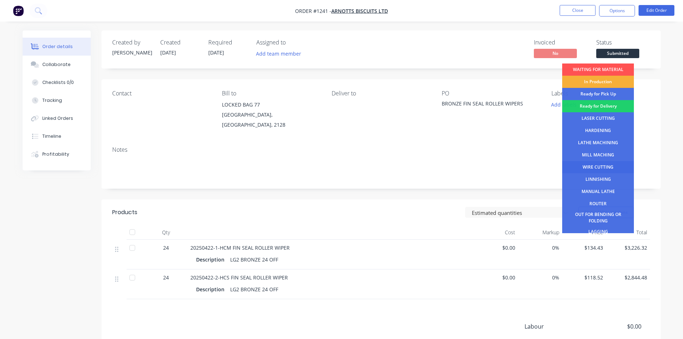
click at [608, 164] on div "WIRE CUTTING" at bounding box center [598, 167] width 72 height 12
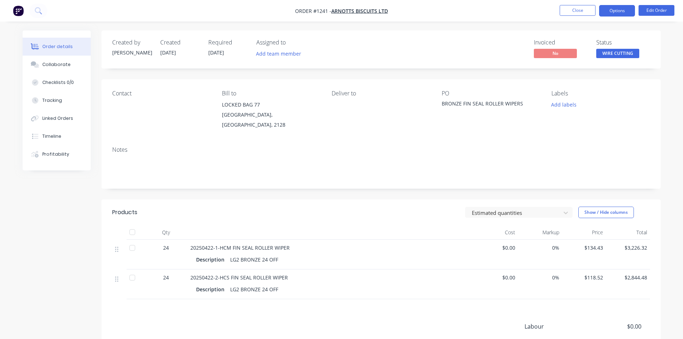
click at [609, 9] on button "Options" at bounding box center [617, 10] width 36 height 11
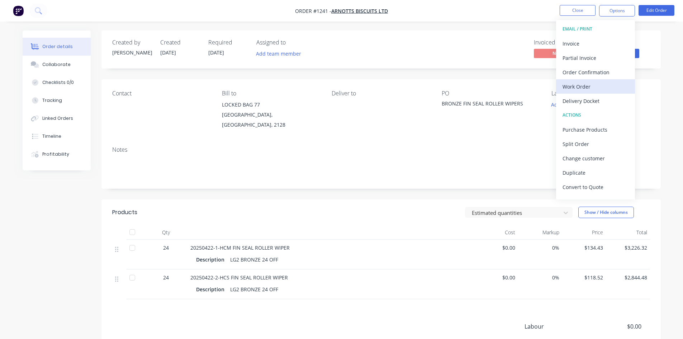
click at [595, 88] on div "Work Order" at bounding box center [595, 86] width 66 height 10
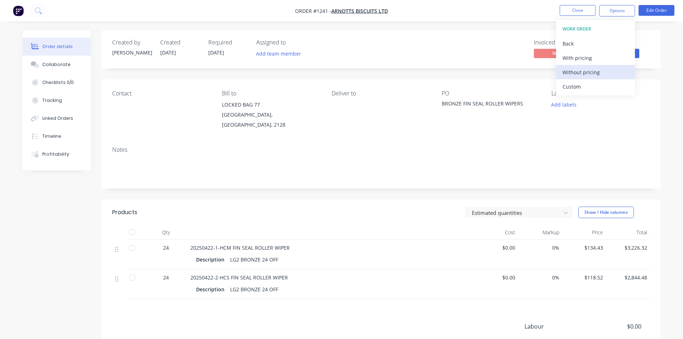
click at [596, 76] on div "Without pricing" at bounding box center [595, 72] width 66 height 10
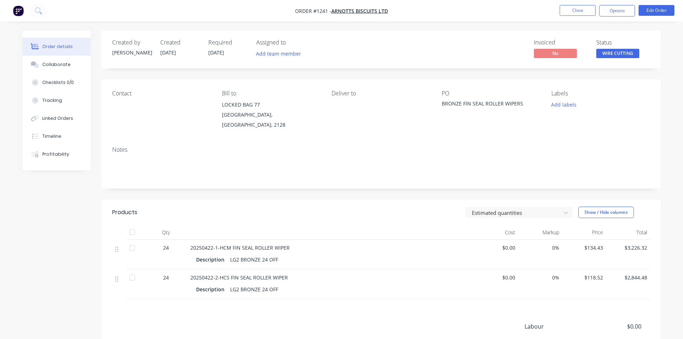
click at [429, 146] on div "Notes" at bounding box center [380, 149] width 537 height 7
click at [606, 8] on button "Options" at bounding box center [617, 10] width 36 height 11
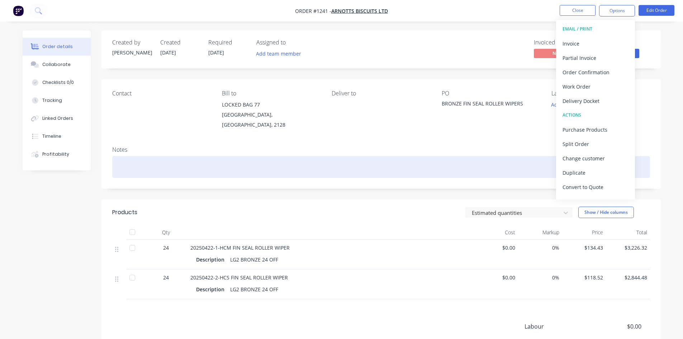
click at [454, 156] on div at bounding box center [380, 167] width 537 height 22
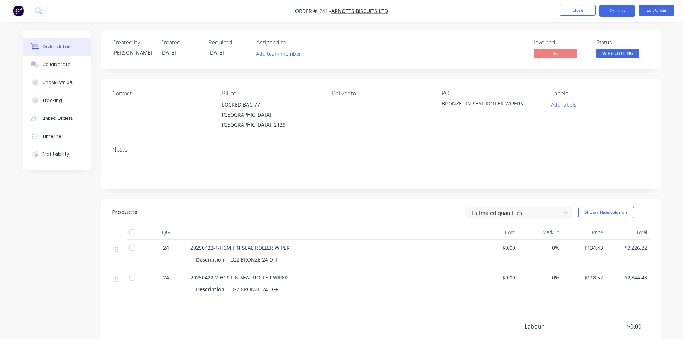
click at [620, 12] on button "Options" at bounding box center [617, 10] width 36 height 11
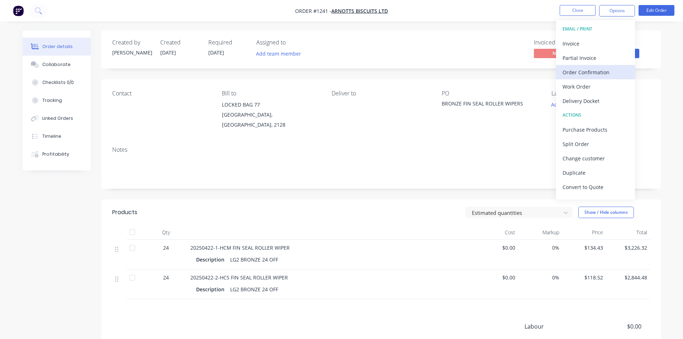
click at [599, 73] on div "Order Confirmation" at bounding box center [595, 72] width 66 height 10
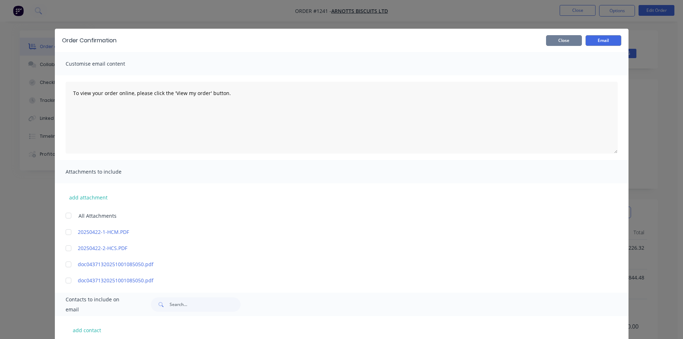
click at [570, 44] on button "Close" at bounding box center [564, 40] width 36 height 11
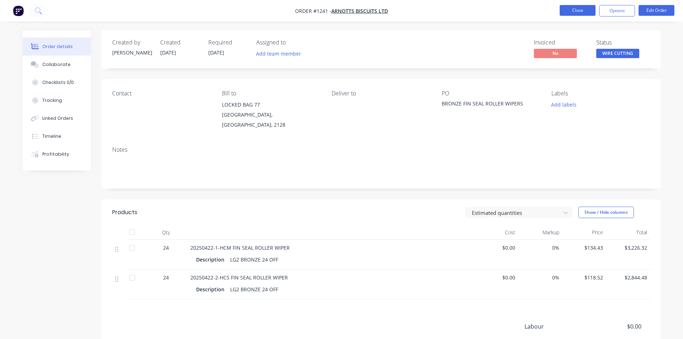
click at [576, 9] on button "Close" at bounding box center [577, 10] width 36 height 11
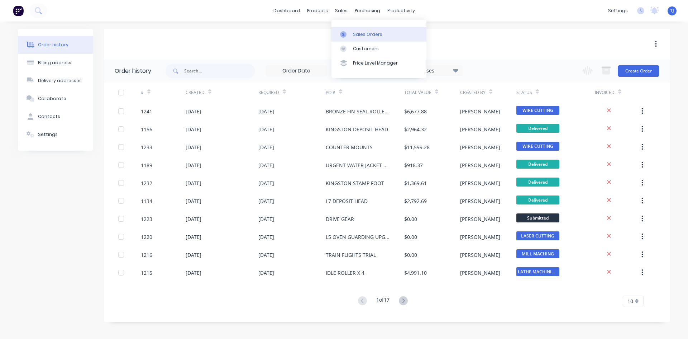
click at [359, 34] on div "Sales Orders" at bounding box center [367, 34] width 29 height 6
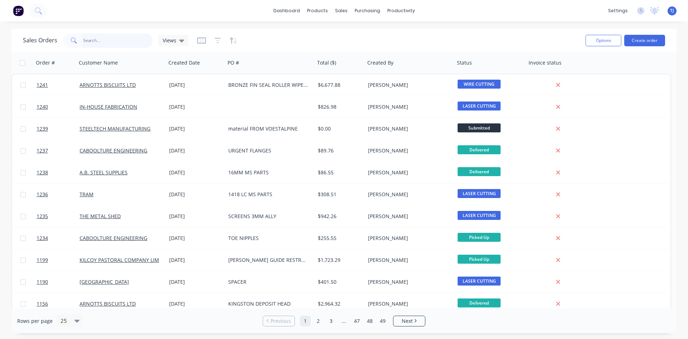
click at [103, 39] on input "text" at bounding box center [118, 40] width 70 height 14
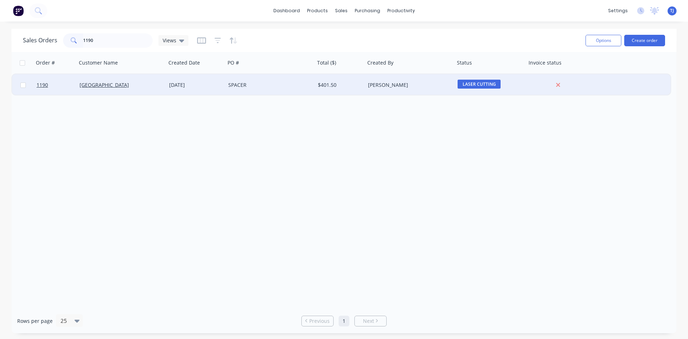
click at [221, 85] on div "[DATE]" at bounding box center [195, 84] width 53 height 7
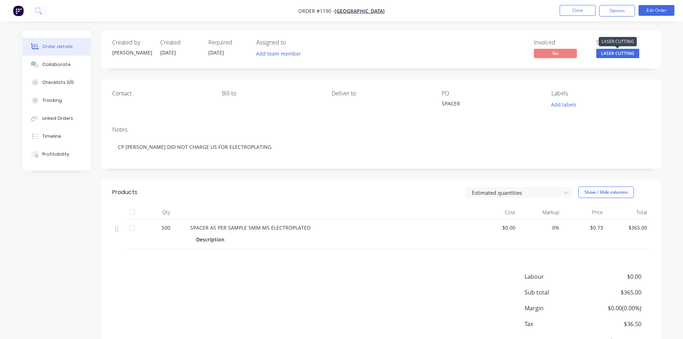
click at [610, 56] on span "LASER CUTTING" at bounding box center [617, 53] width 43 height 9
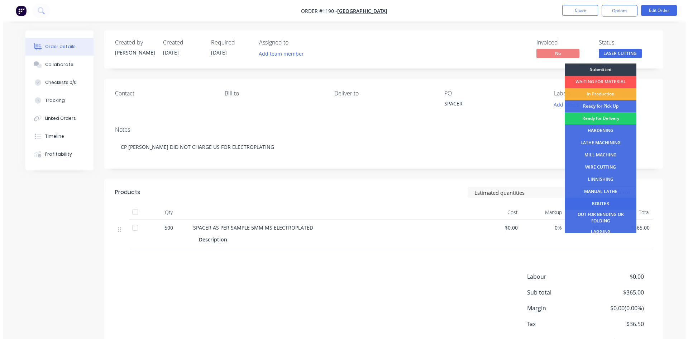
scroll to position [29, 0]
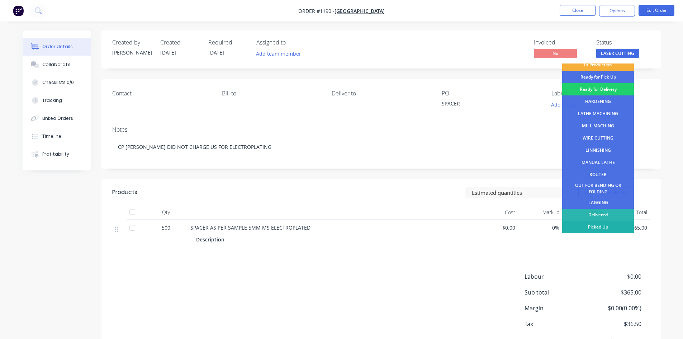
click at [602, 227] on div "Picked Up" at bounding box center [598, 227] width 72 height 12
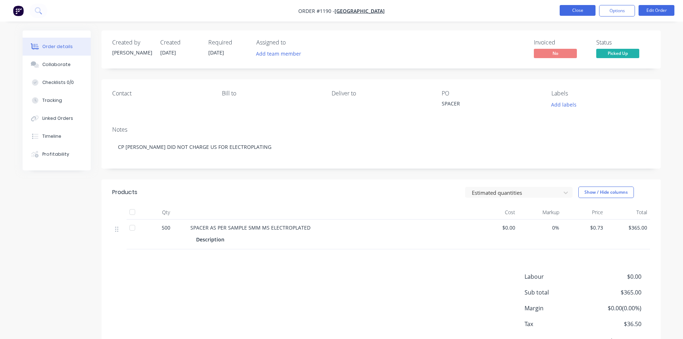
click at [585, 11] on button "Close" at bounding box center [577, 10] width 36 height 11
